Goal: Task Accomplishment & Management: Use online tool/utility

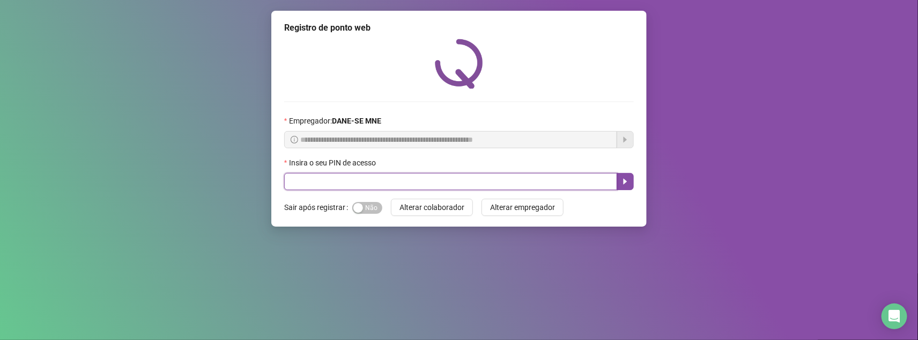
click at [330, 192] on div "**********" at bounding box center [459, 119] width 376 height 216
type input "*****"
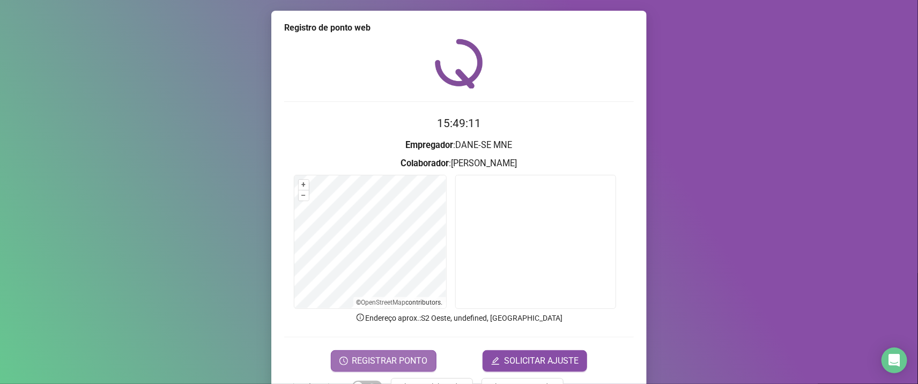
click at [386, 339] on span "REGISTRAR PONTO" at bounding box center [390, 361] width 76 height 13
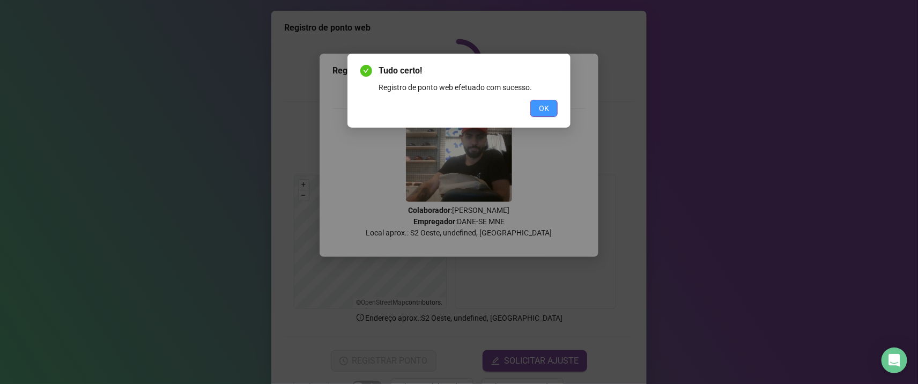
click at [551, 107] on button "OK" at bounding box center [544, 108] width 27 height 17
